Goal: Navigation & Orientation: Find specific page/section

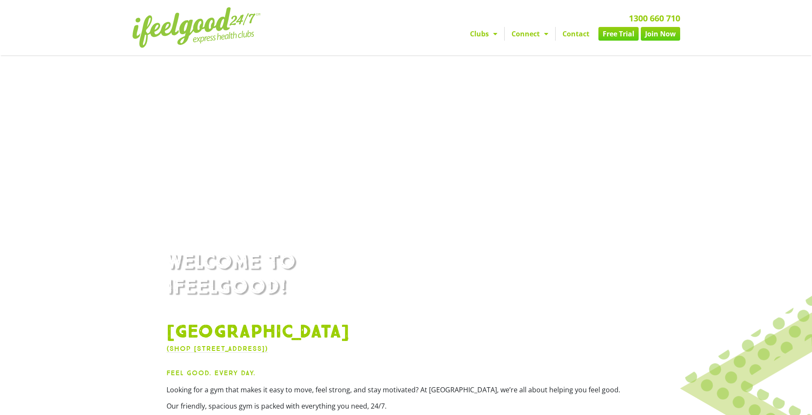
click at [493, 34] on span "Menu" at bounding box center [493, 33] width 9 height 15
click at [489, 28] on span "Menu" at bounding box center [493, 33] width 9 height 15
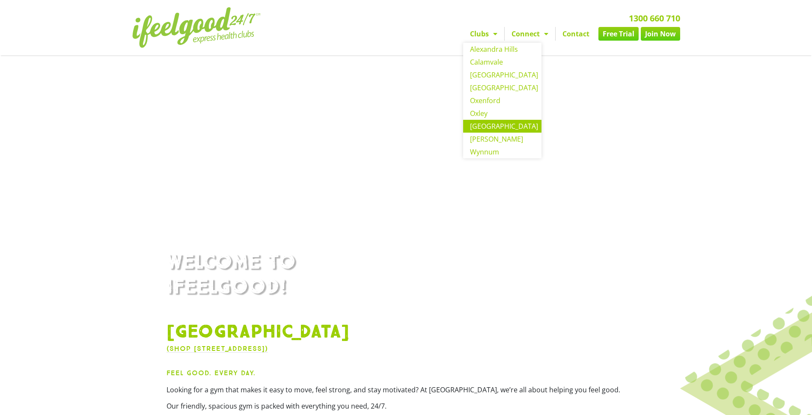
click at [480, 35] on link "Clubs" at bounding box center [483, 34] width 41 height 14
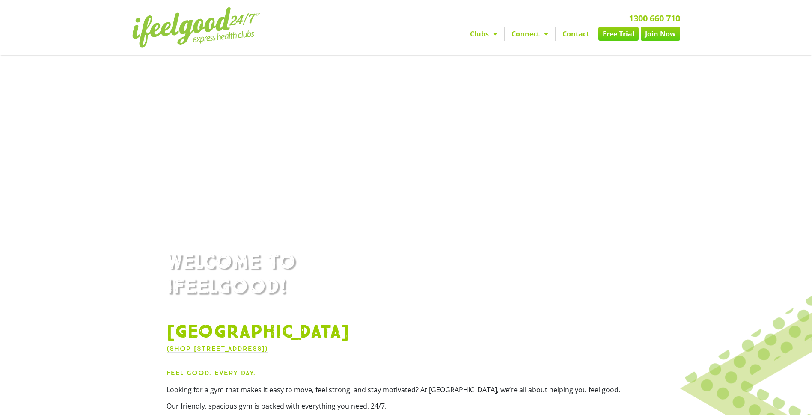
click at [481, 30] on link "Clubs" at bounding box center [483, 34] width 41 height 14
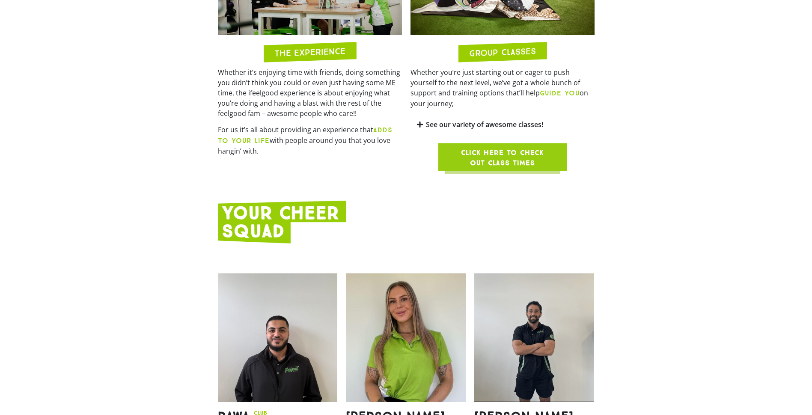
scroll to position [856, 0]
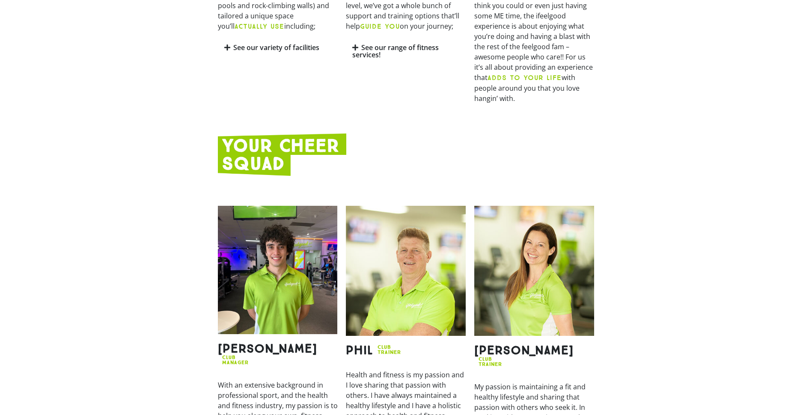
scroll to position [727, 0]
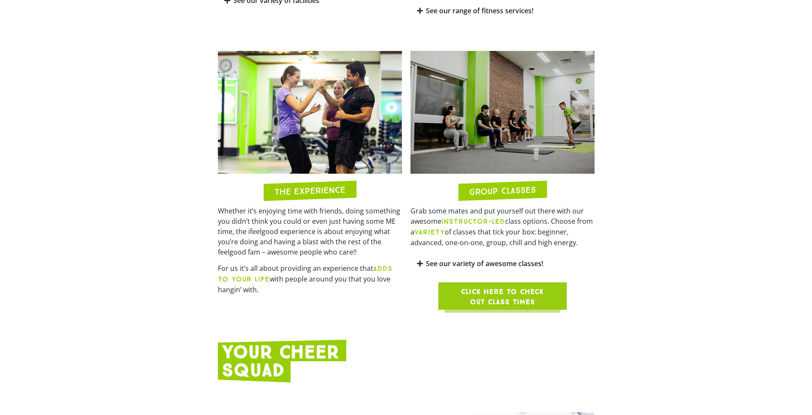
scroll to position [941, 0]
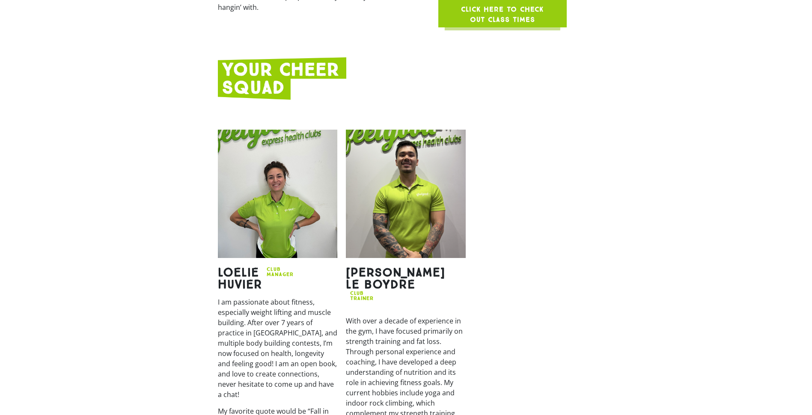
scroll to position [1027, 0]
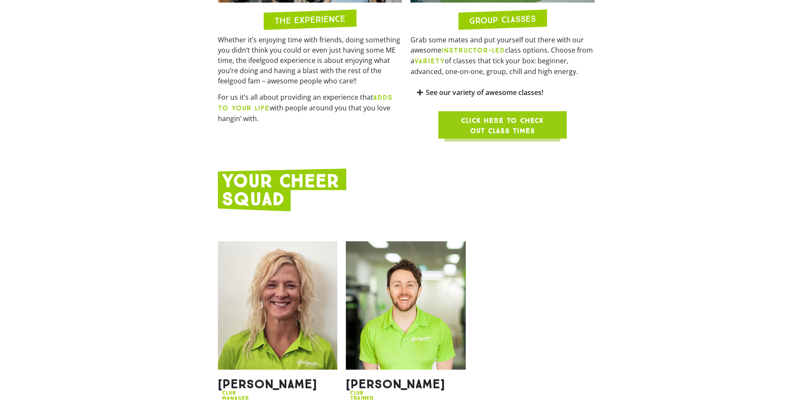
scroll to position [984, 0]
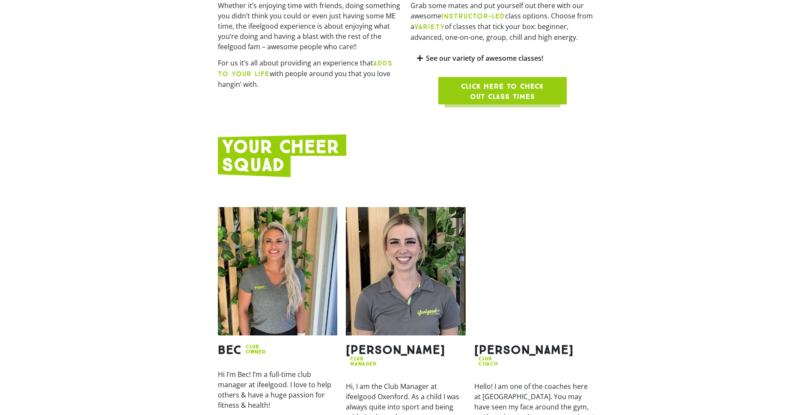
scroll to position [813, 0]
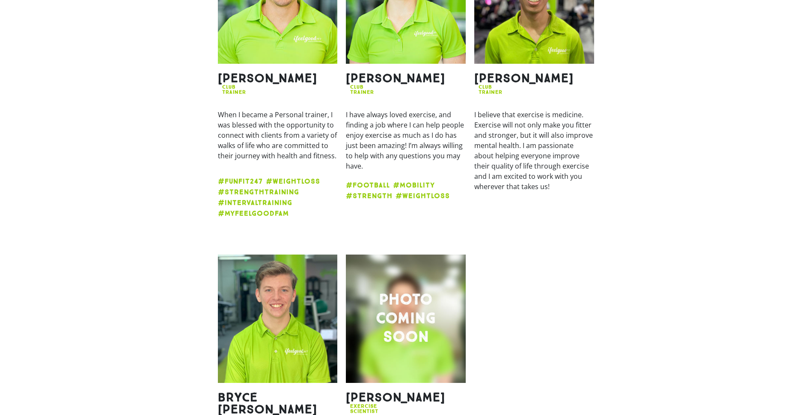
scroll to position [941, 0]
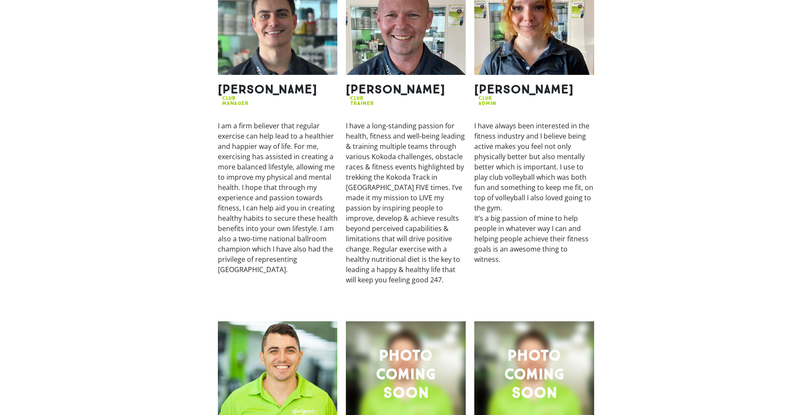
scroll to position [1241, 0]
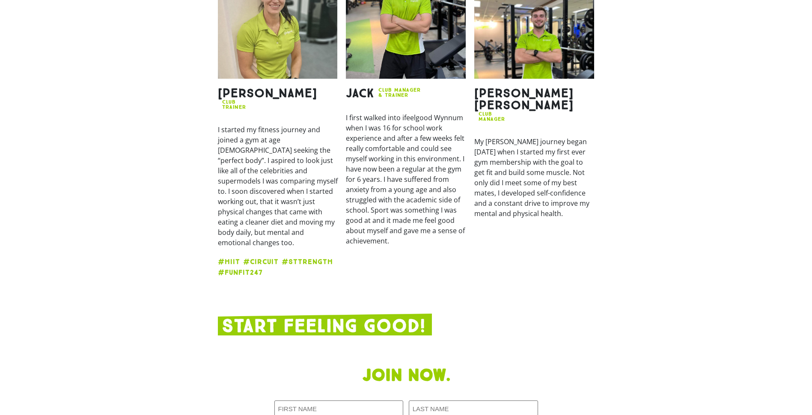
scroll to position [898, 0]
